Goal: Find specific page/section: Find specific page/section

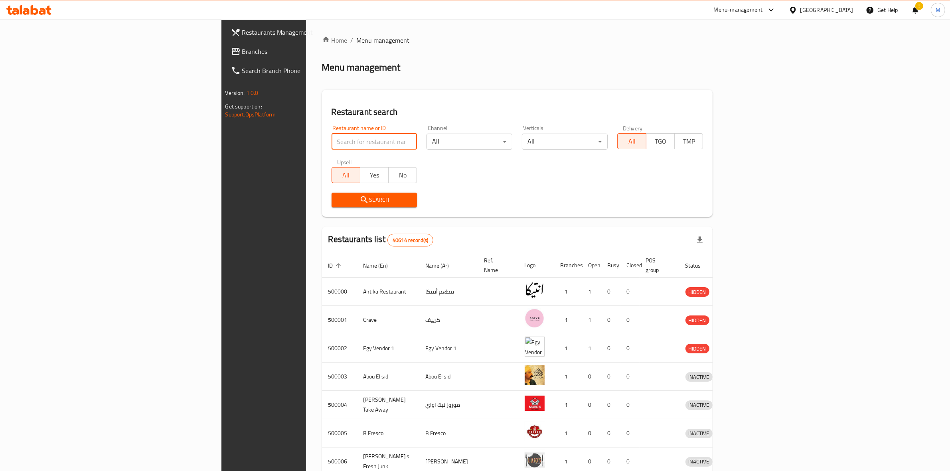
click at [331, 140] on input "search" at bounding box center [374, 142] width 86 height 16
type input "prego"
click button "Search" at bounding box center [374, 200] width 86 height 15
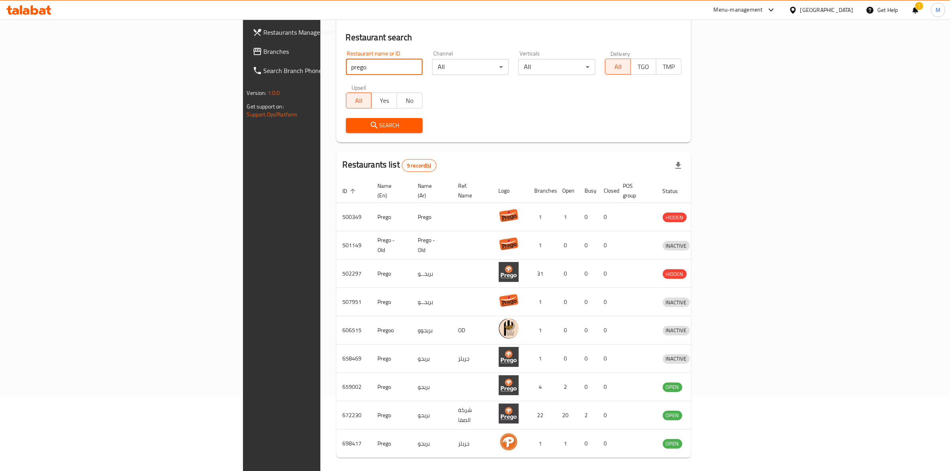
scroll to position [78, 0]
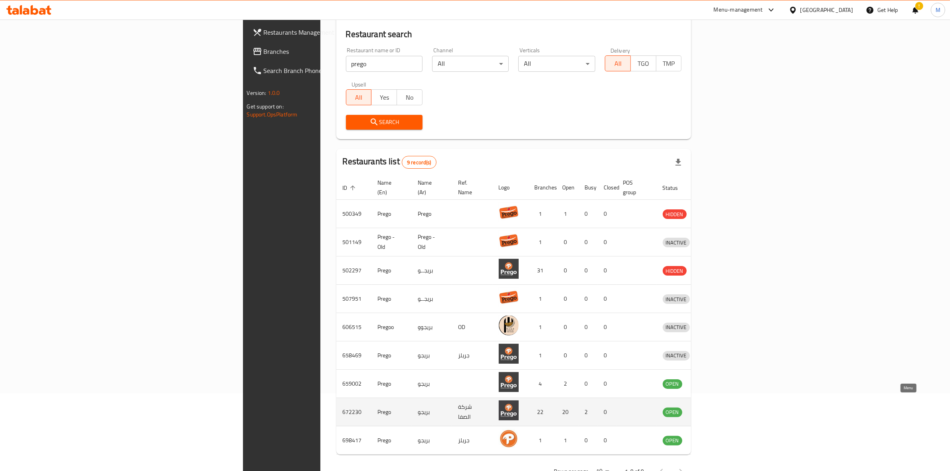
click at [715, 407] on icon "enhanced table" at bounding box center [711, 412] width 10 height 10
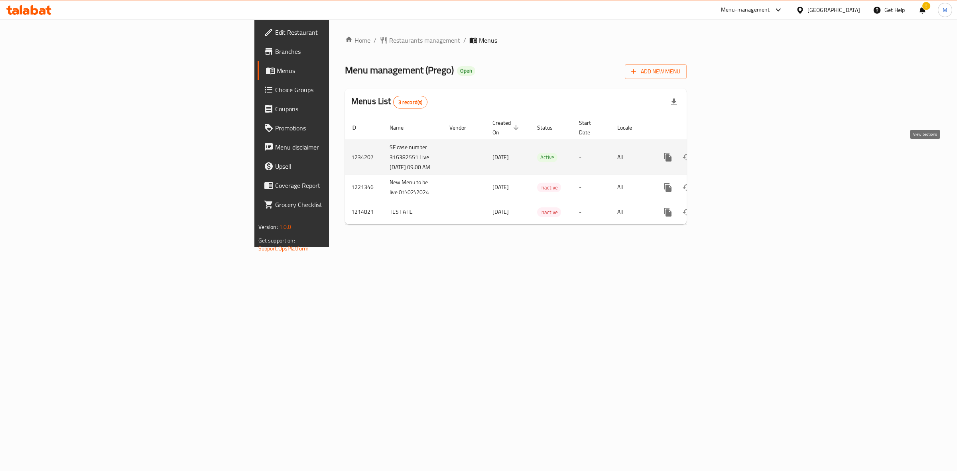
click at [729, 154] on icon "enhanced table" at bounding box center [725, 157] width 7 height 7
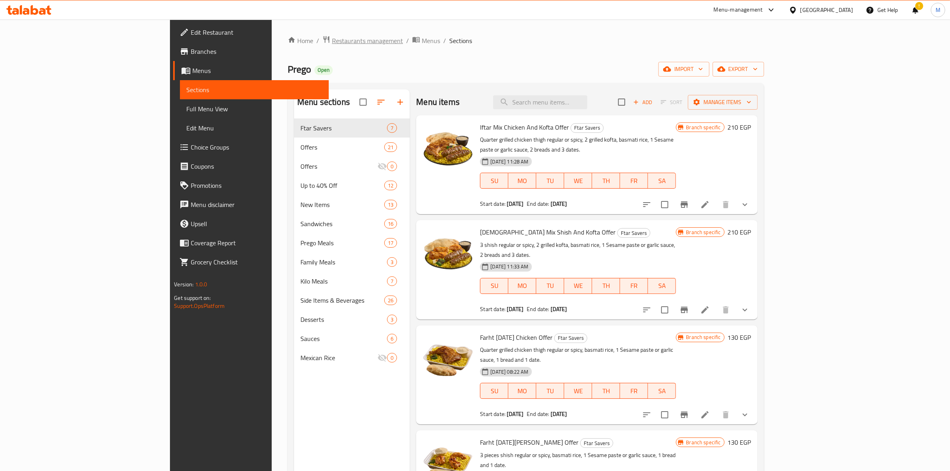
click at [332, 40] on span "Restaurants management" at bounding box center [367, 41] width 71 height 10
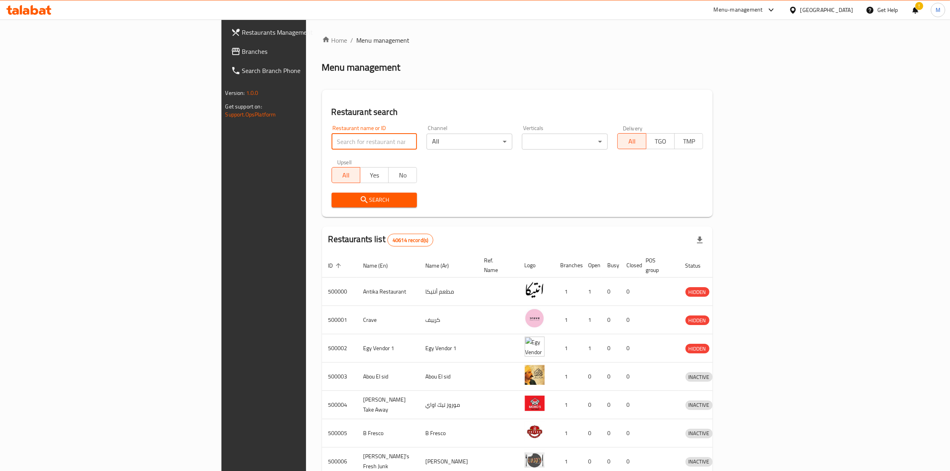
click at [331, 141] on input "search" at bounding box center [374, 142] width 86 height 16
type input "domino's"
click button "Search" at bounding box center [374, 200] width 86 height 15
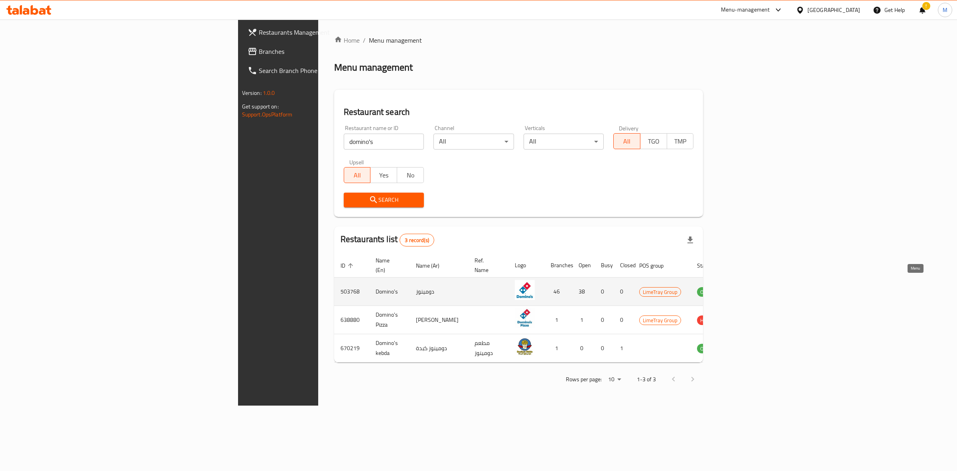
click at [748, 289] on icon "enhanced table" at bounding box center [744, 292] width 9 height 7
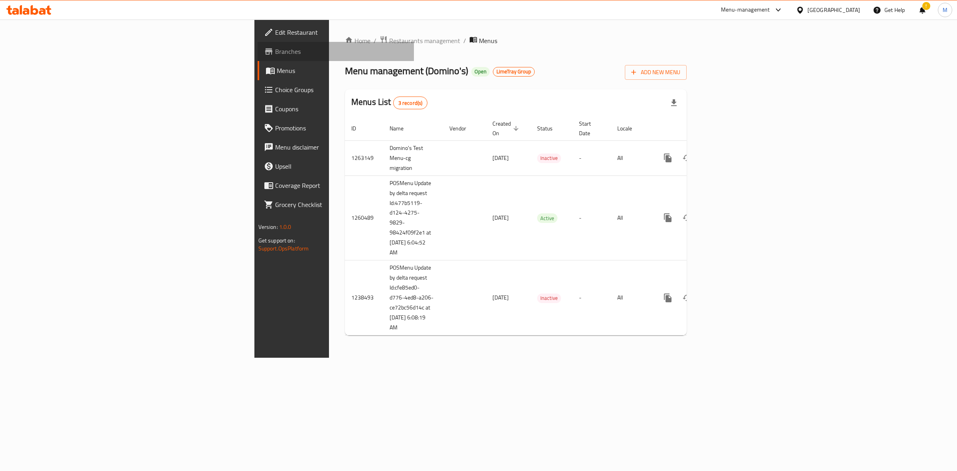
click at [275, 56] on span "Branches" at bounding box center [341, 52] width 133 height 10
